Goal: Task Accomplishment & Management: Complete application form

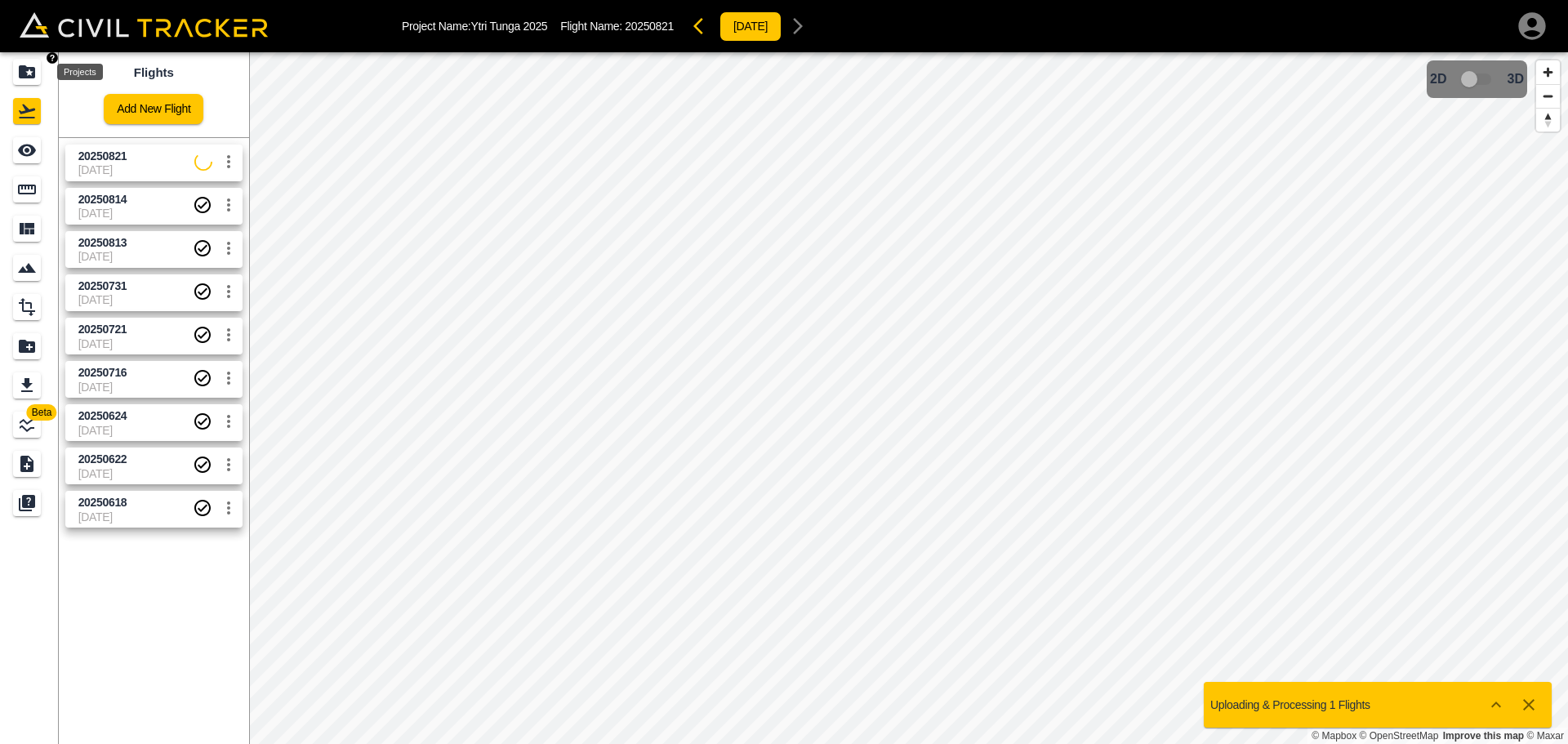
click at [27, 64] on icon "Projects" at bounding box center [27, 72] width 19 height 19
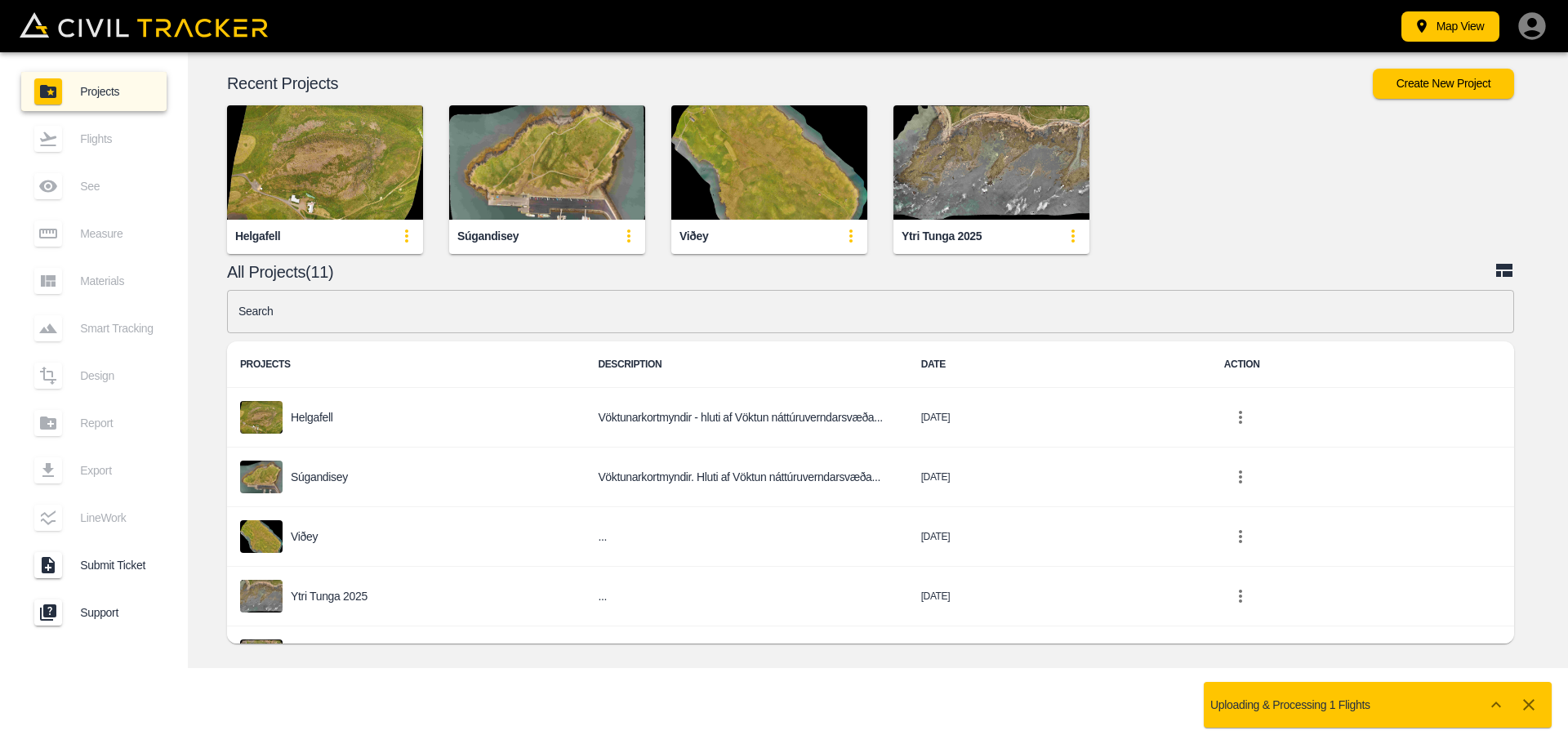
click at [528, 203] on img "button" at bounding box center [547, 162] width 196 height 114
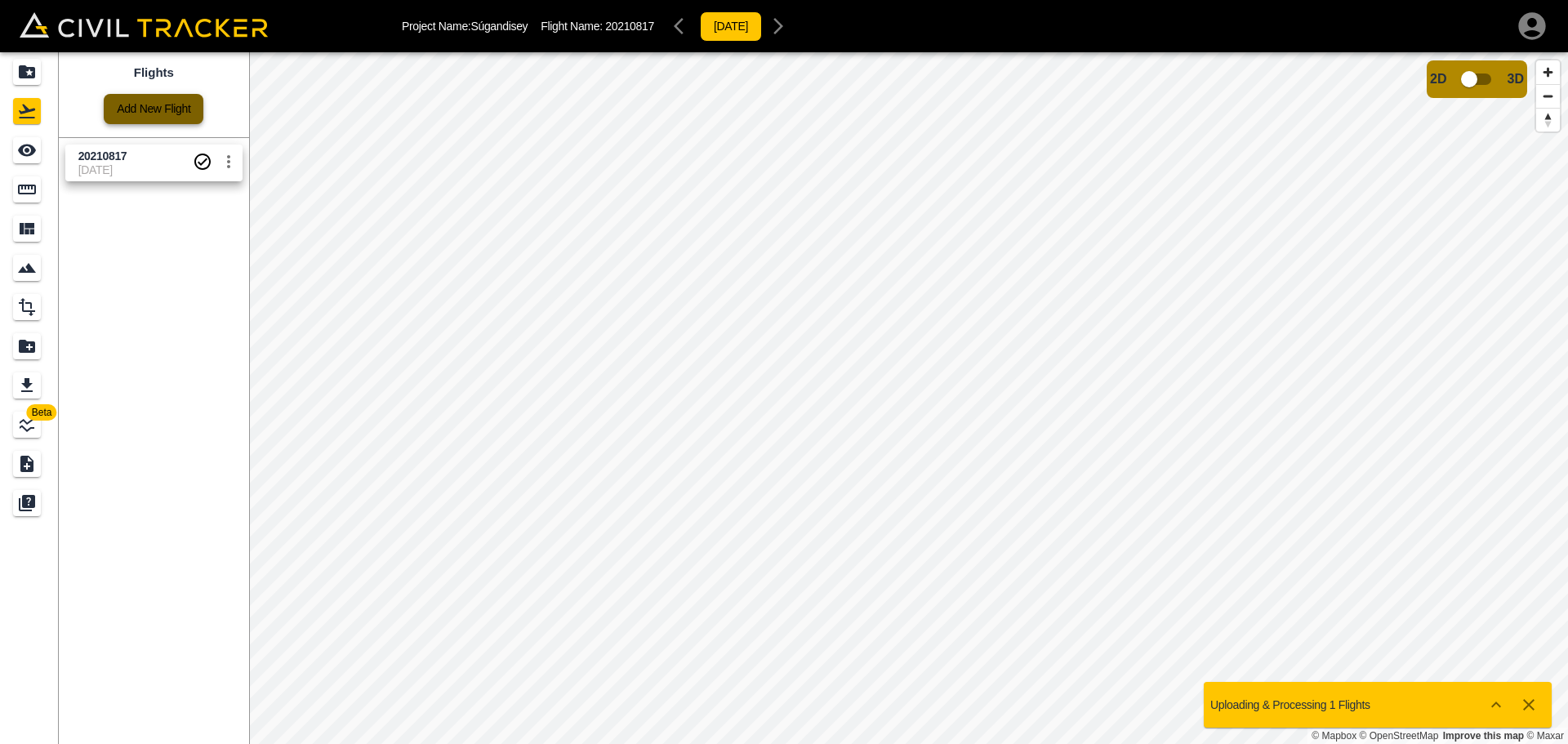
click at [126, 107] on link "Add New Flight" at bounding box center [153, 109] width 100 height 31
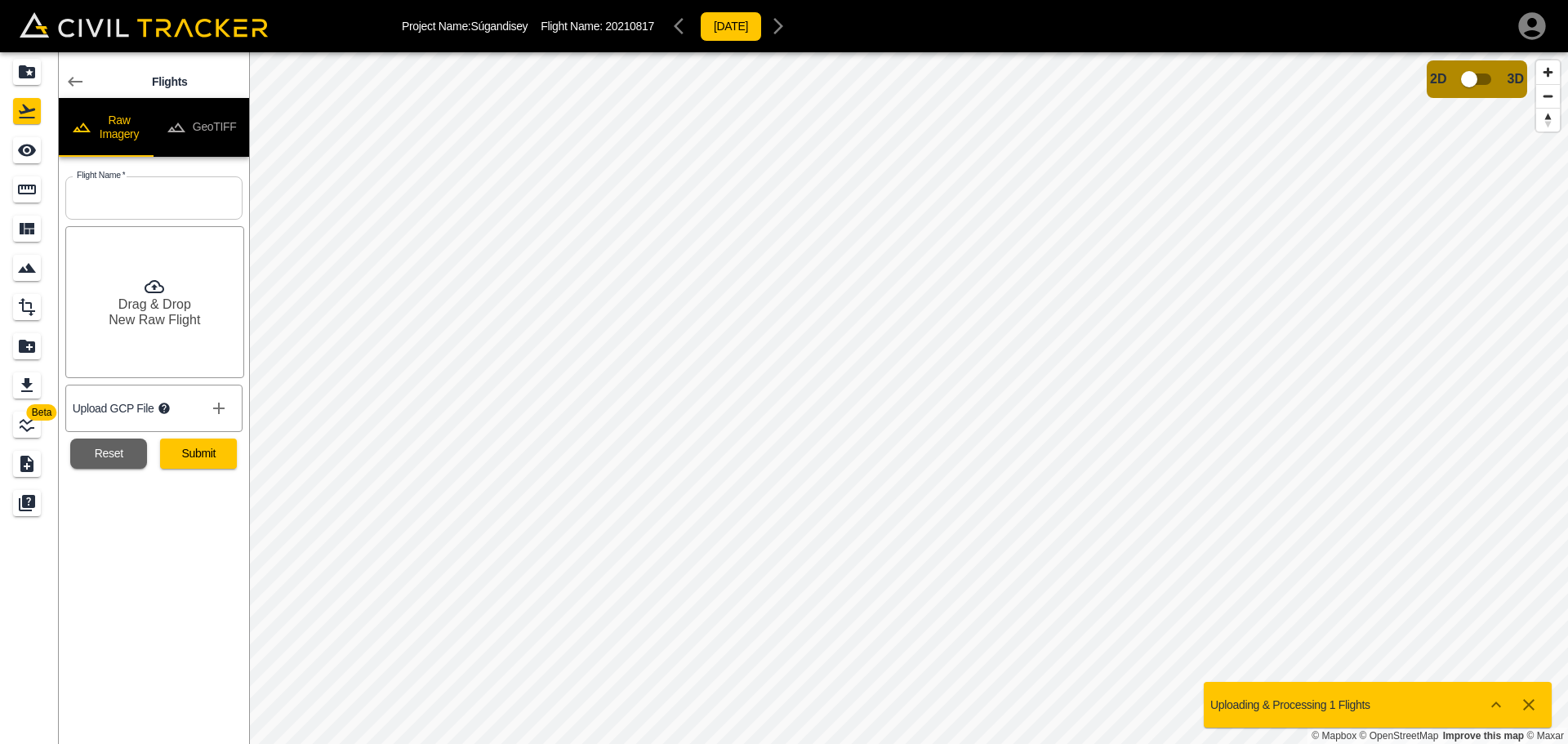
click at [196, 197] on input "text" at bounding box center [153, 198] width 177 height 43
click at [196, 197] on input "text" at bounding box center [153, 198] width 177 height 43
click at [74, 84] on icon at bounding box center [75, 81] width 19 height 19
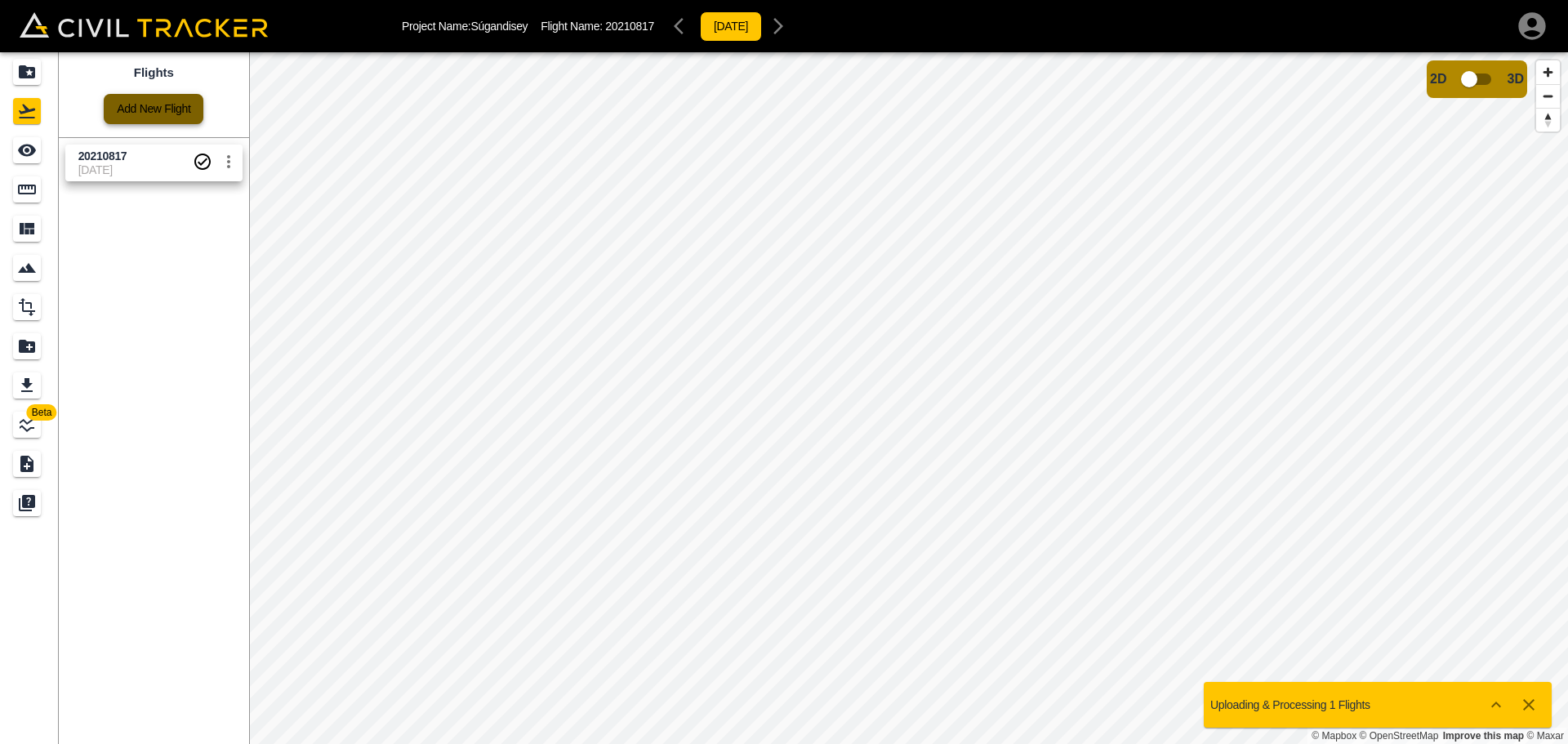
click at [185, 113] on link "Add New Flight" at bounding box center [153, 109] width 100 height 31
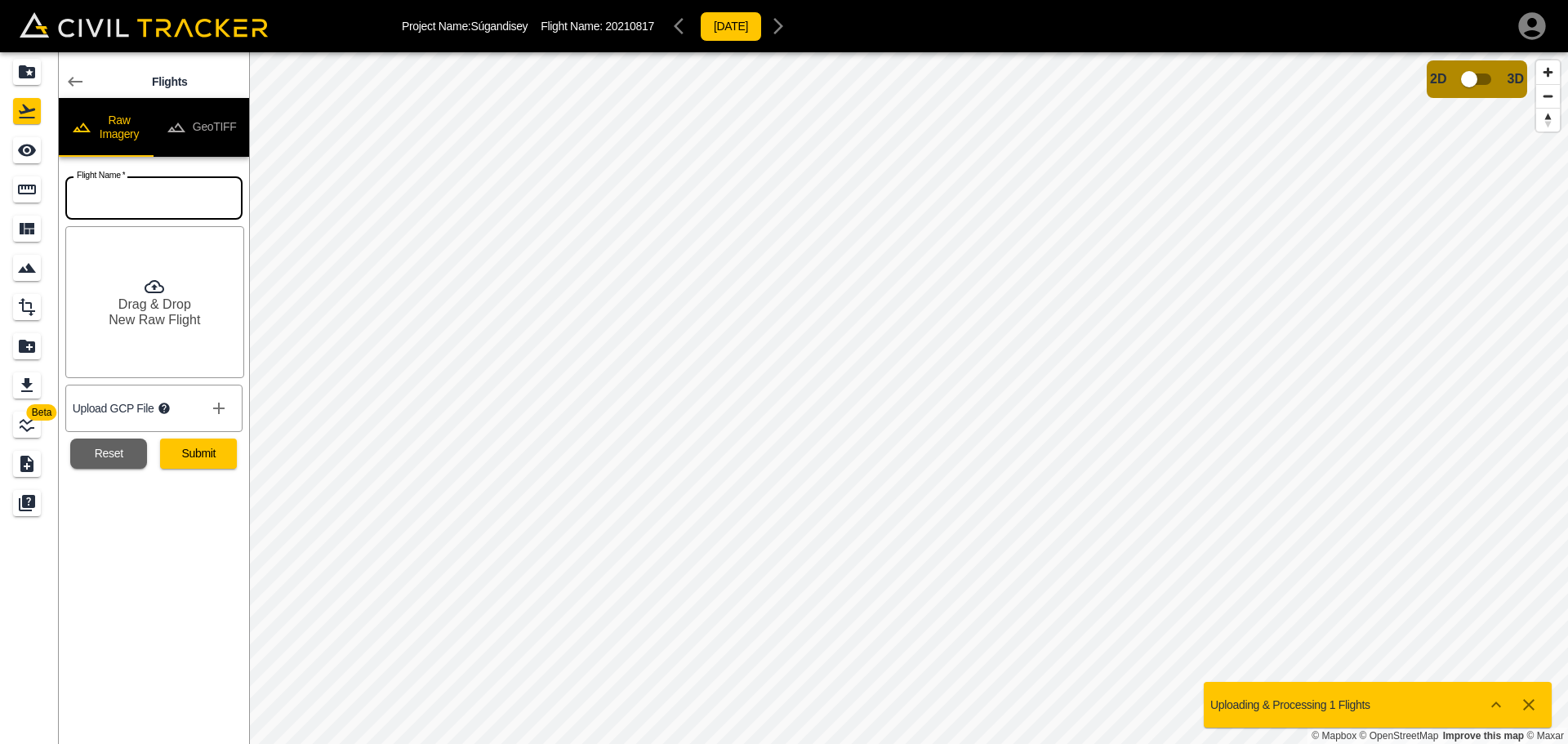
click at [158, 189] on input "text" at bounding box center [153, 198] width 177 height 43
click at [149, 202] on input "20250813" at bounding box center [153, 198] width 177 height 43
click at [141, 201] on input "20250813" at bounding box center [153, 198] width 177 height 43
click at [140, 201] on input "20250813" at bounding box center [153, 198] width 177 height 43
click at [125, 196] on input "20250813" at bounding box center [153, 198] width 177 height 43
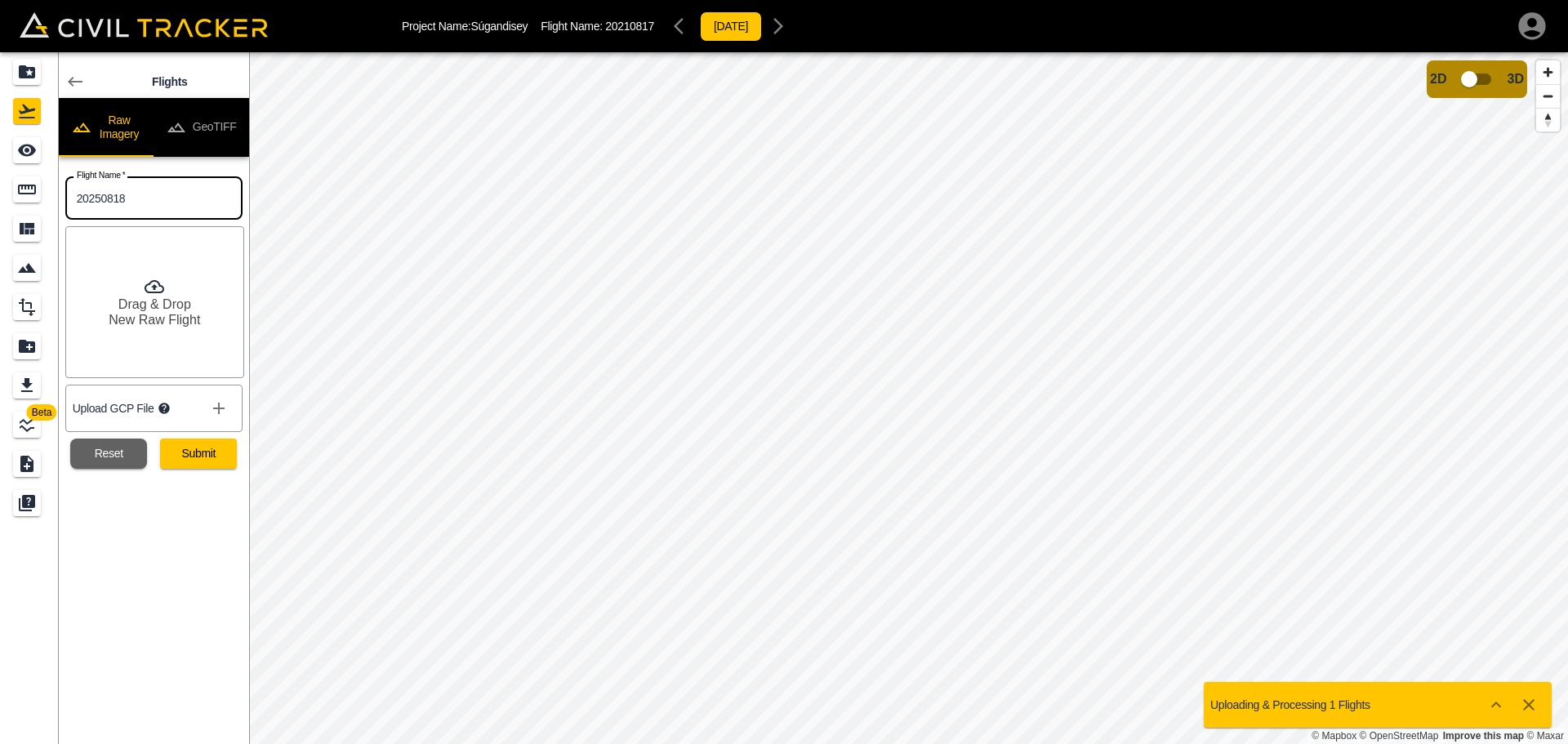
click at [162, 199] on input "20250818" at bounding box center [153, 198] width 177 height 43
type input "20250818_Súgandisey"
click at [217, 456] on button "Submit" at bounding box center [198, 454] width 77 height 31
